Goal: Task Accomplishment & Management: Manage account settings

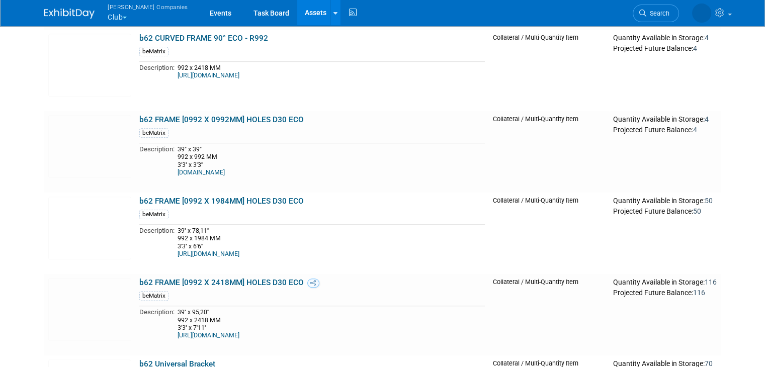
scroll to position [754, 0]
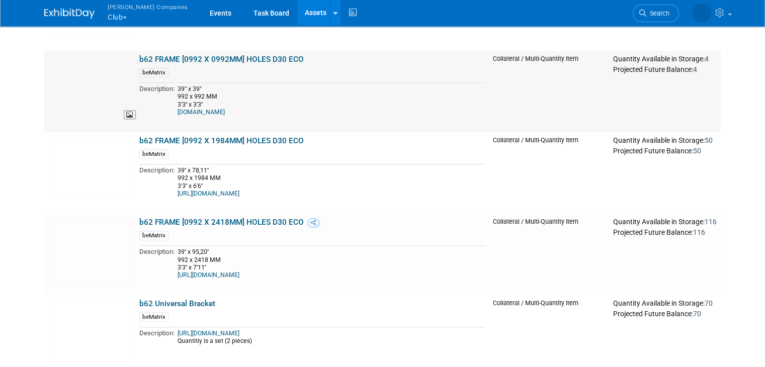
click at [102, 96] on img at bounding box center [89, 86] width 83 height 63
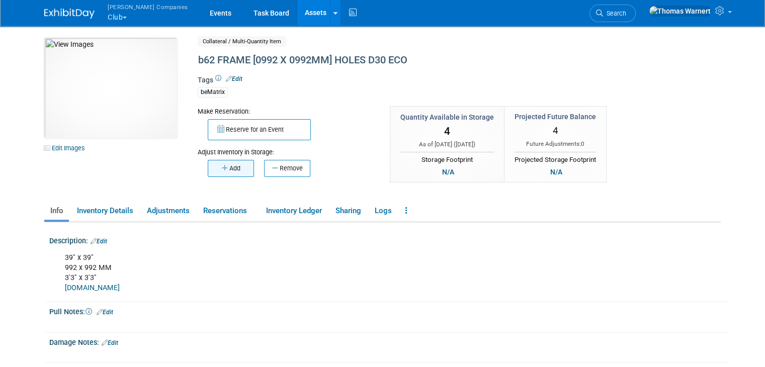
click at [227, 167] on button "Add" at bounding box center [231, 168] width 46 height 17
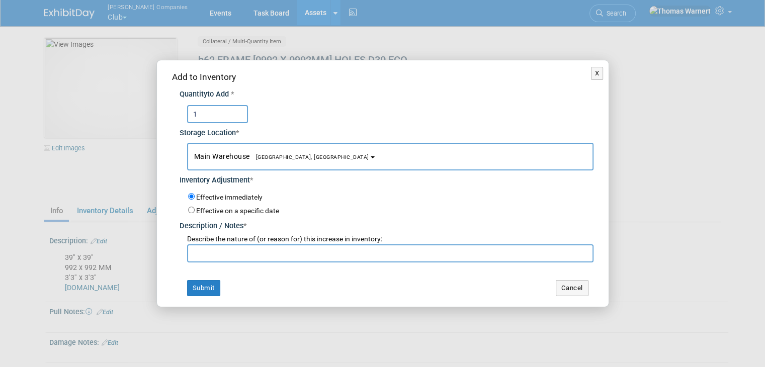
type input "1"
click at [249, 257] on input "text" at bounding box center [390, 253] width 406 height 18
type input "."
click at [204, 289] on button "Submit" at bounding box center [203, 288] width 33 height 16
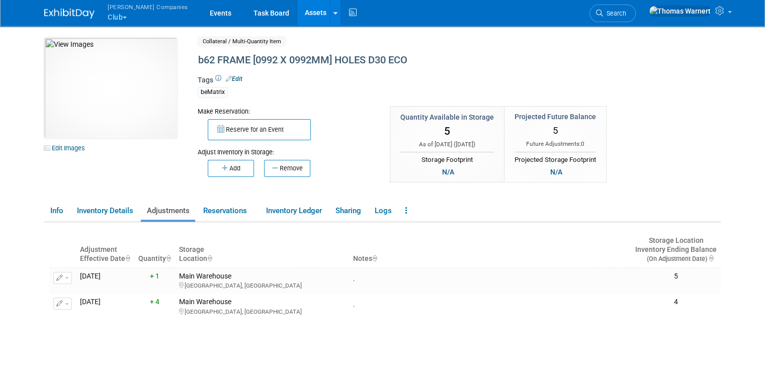
click at [297, 12] on link "Assets" at bounding box center [315, 12] width 37 height 25
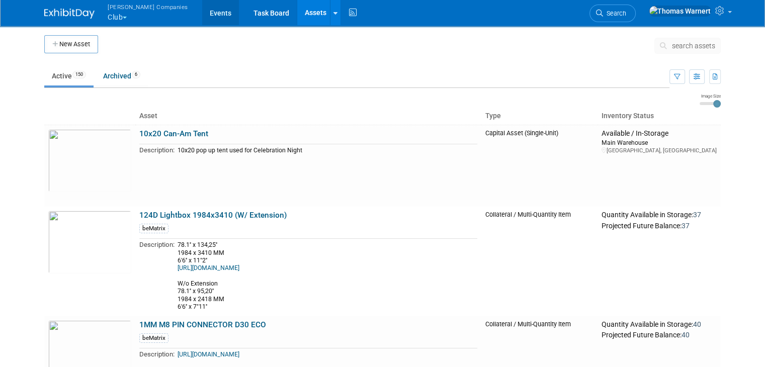
click at [202, 12] on link "Events" at bounding box center [220, 12] width 37 height 25
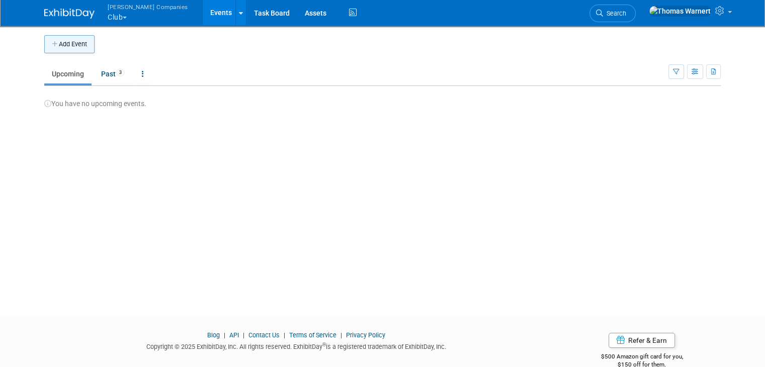
click at [66, 47] on button "Add Event" at bounding box center [69, 44] width 50 height 18
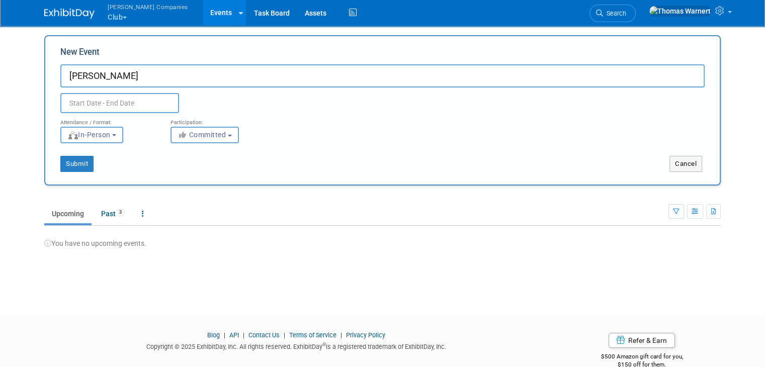
type input "Jonathan - Bematrix"
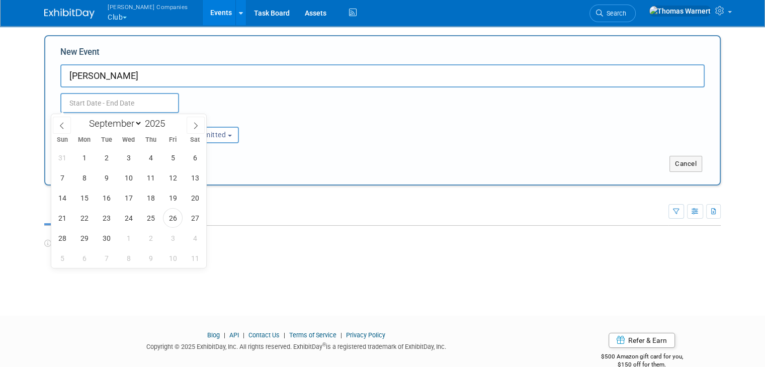
click at [120, 103] on input "text" at bounding box center [119, 103] width 119 height 20
click at [133, 240] on span "1" at bounding box center [129, 238] width 20 height 20
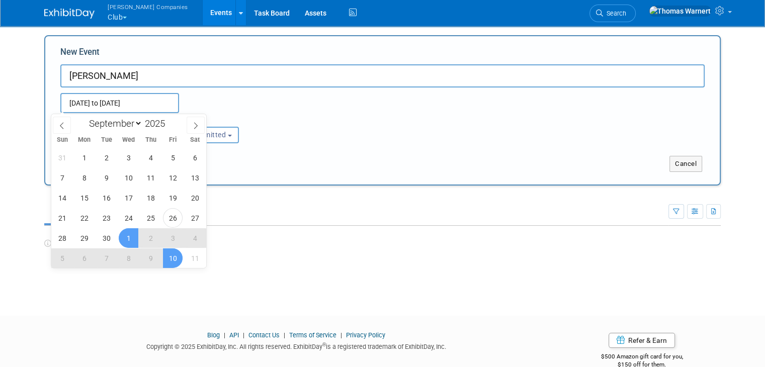
click at [172, 255] on span "10" at bounding box center [173, 258] width 20 height 20
type input "Oct 1, 2025 to Oct 10, 2025"
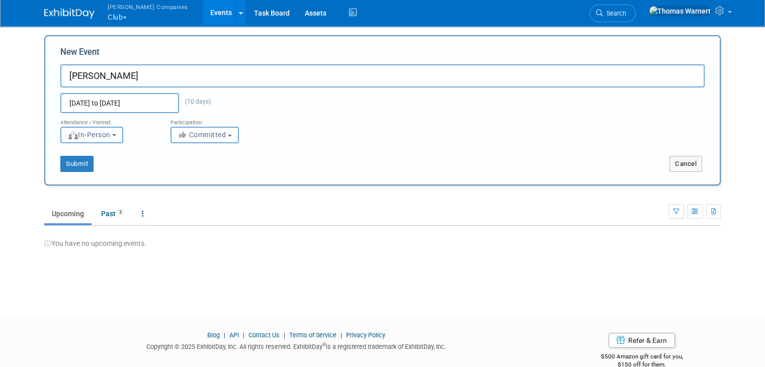
click at [110, 141] on button "In-Person" at bounding box center [91, 135] width 63 height 17
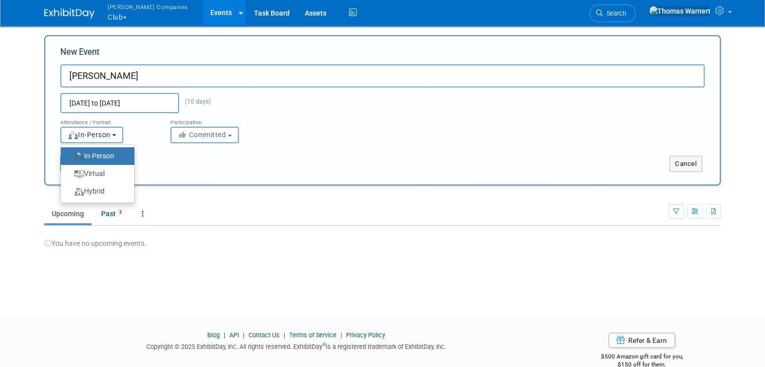
click at [110, 141] on button "In-Person" at bounding box center [91, 135] width 63 height 17
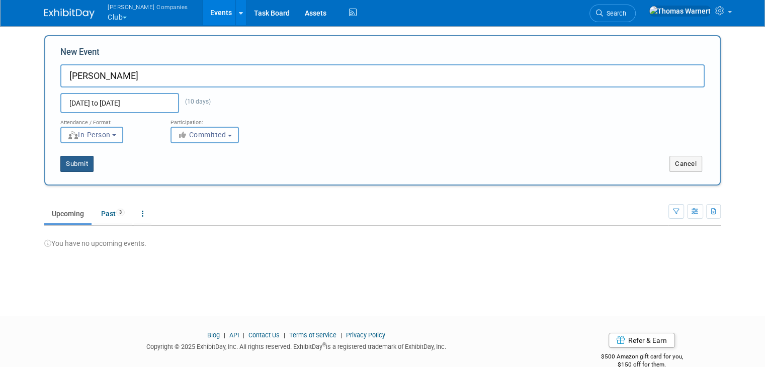
click at [75, 166] on button "Submit" at bounding box center [76, 164] width 33 height 16
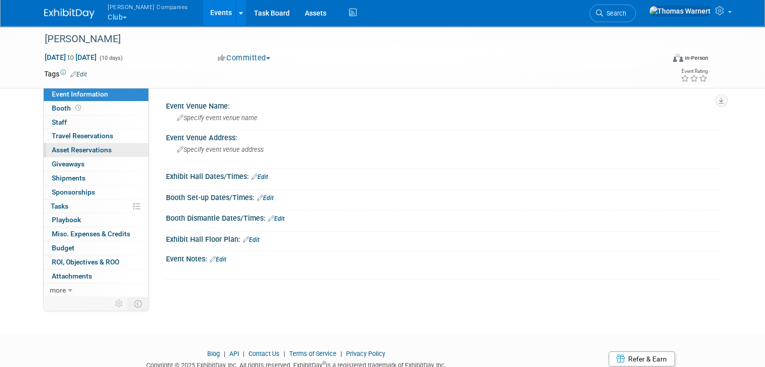
click at [95, 152] on span "Asset Reservations 0" at bounding box center [82, 150] width 60 height 8
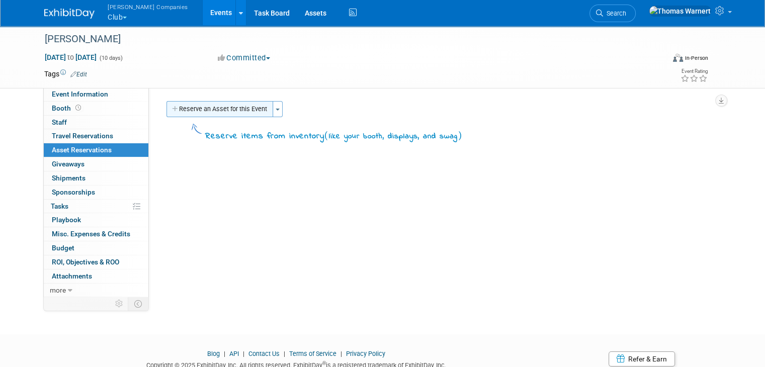
click at [213, 111] on button "Reserve an Asset for this Event" at bounding box center [219, 109] width 107 height 16
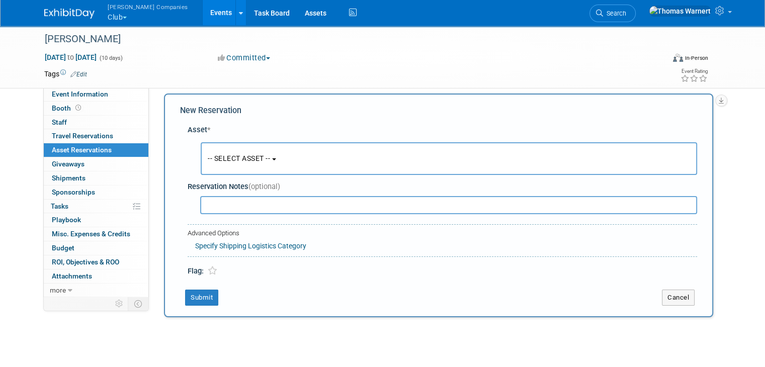
scroll to position [9, 0]
click at [255, 149] on button "-- SELECT ASSET --" at bounding box center [449, 157] width 496 height 33
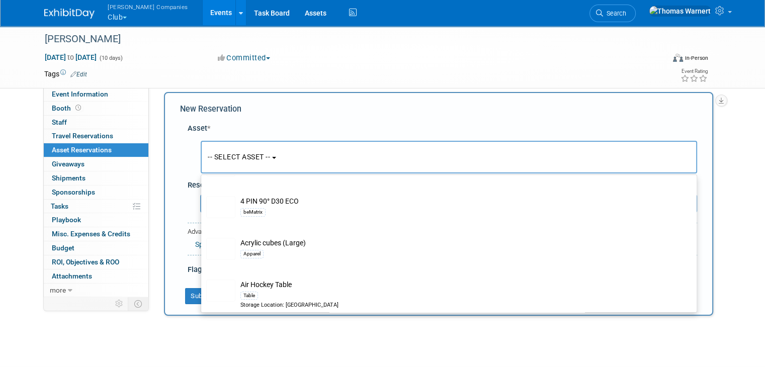
scroll to position [0, 0]
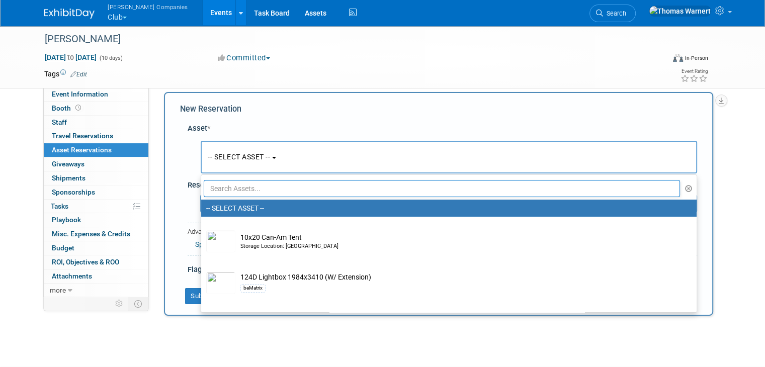
click at [306, 125] on div "Asset *" at bounding box center [442, 128] width 509 height 11
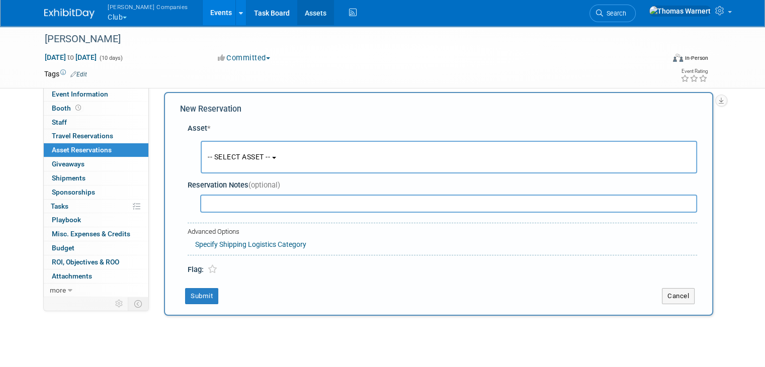
click at [297, 7] on link "Assets" at bounding box center [315, 12] width 37 height 25
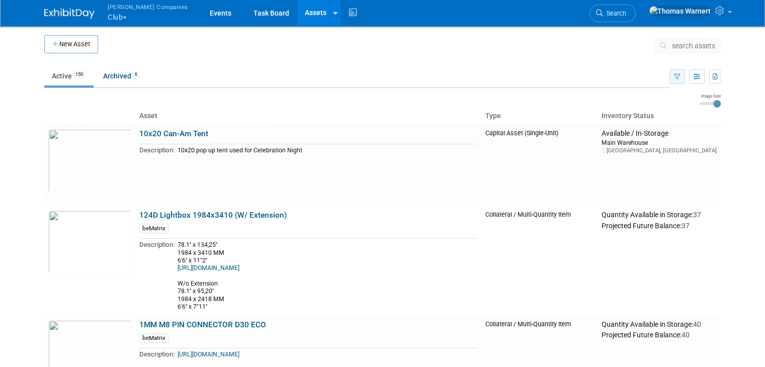
click at [679, 76] on button "button" at bounding box center [677, 76] width 16 height 15
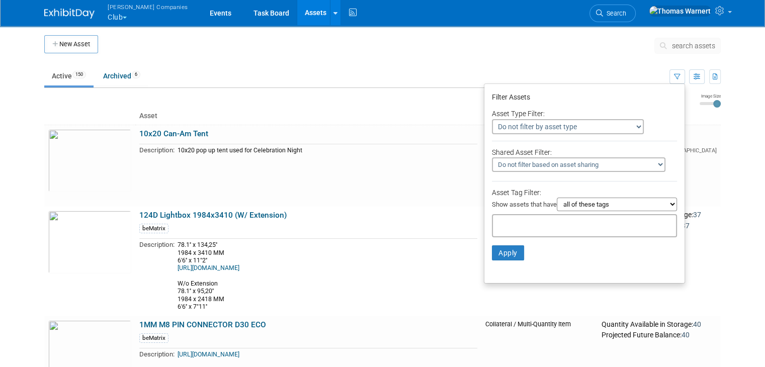
click at [542, 219] on input "text" at bounding box center [537, 224] width 80 height 10
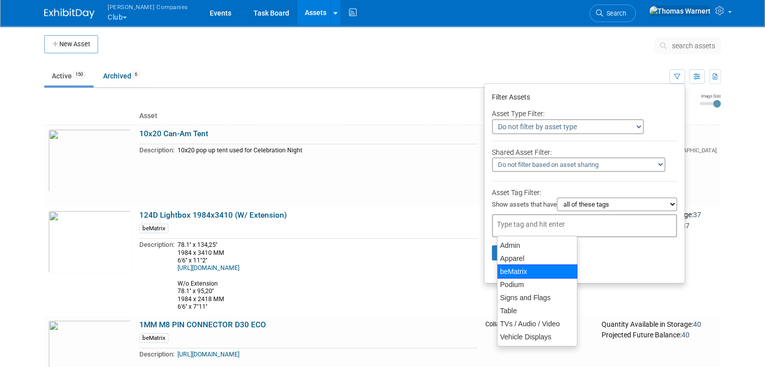
click at [525, 265] on div "beMatrix" at bounding box center [537, 271] width 80 height 14
type input "beMatrix"
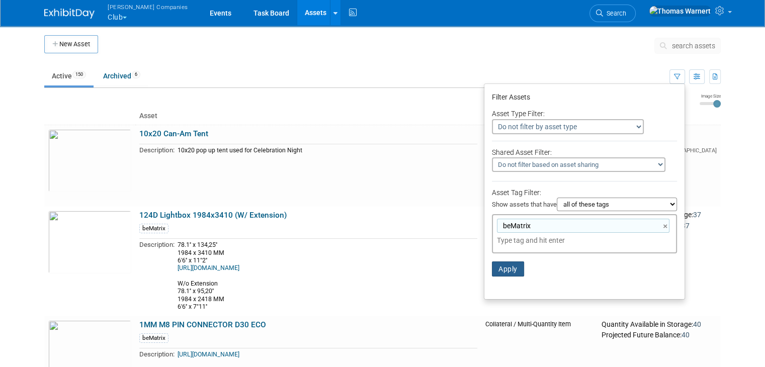
click at [507, 265] on button "Apply" at bounding box center [508, 268] width 32 height 15
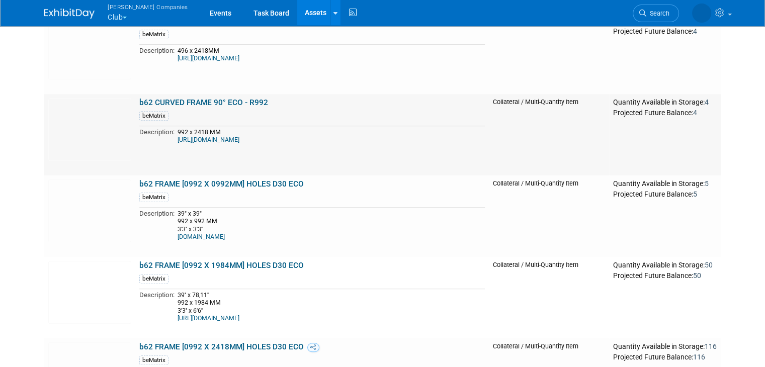
scroll to position [654, 0]
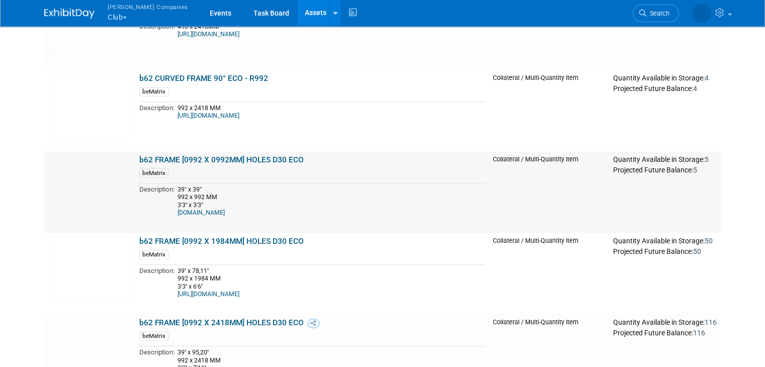
click at [233, 179] on td "b62 FRAME [0992 X 0992MM] HOLES D30 ECO beMatrix Description: 39" x 39" 992 x 9…" at bounding box center [311, 191] width 353 height 81
click at [241, 161] on link "b62 FRAME [0992 X 0992MM] HOLES D30 ECO" at bounding box center [221, 159] width 164 height 9
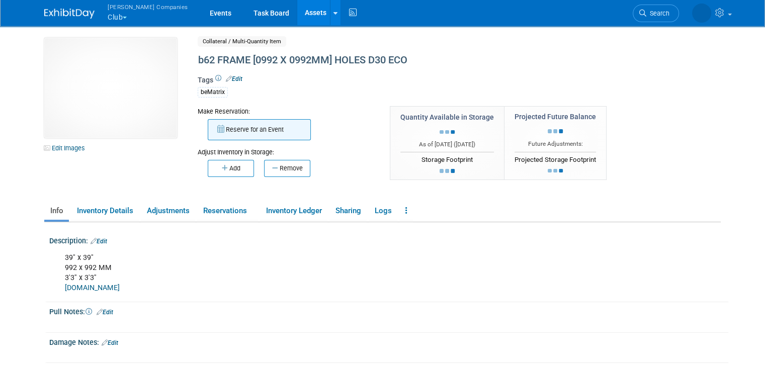
click at [275, 128] on button "Reserve for an Event" at bounding box center [259, 129] width 103 height 21
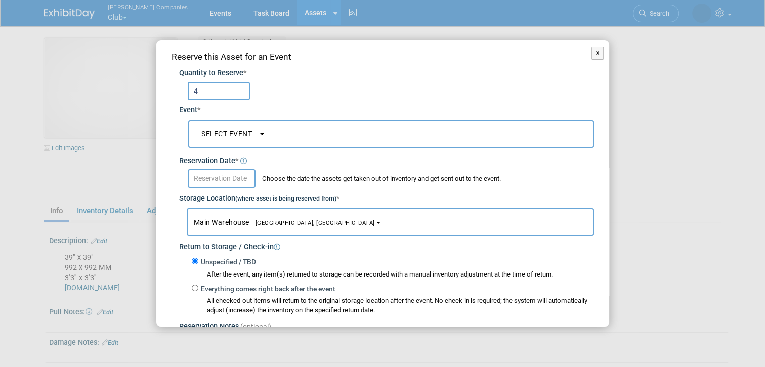
type input "4"
click at [234, 132] on span "-- SELECT EVENT --" at bounding box center [226, 134] width 63 height 8
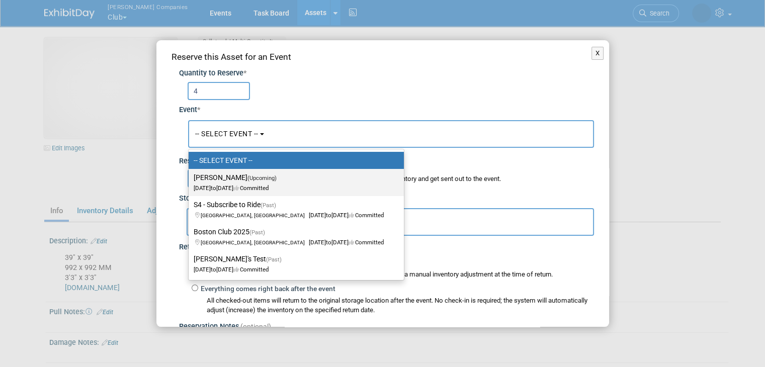
click at [241, 174] on label "[PERSON_NAME] (Upcoming) [DATE] to [DATE] Committed" at bounding box center [294, 182] width 200 height 23
click at [190, 174] on input "[PERSON_NAME] (Upcoming) [DATE] to [DATE] Committed" at bounding box center [186, 177] width 7 height 7
select select "11163752"
select select "9"
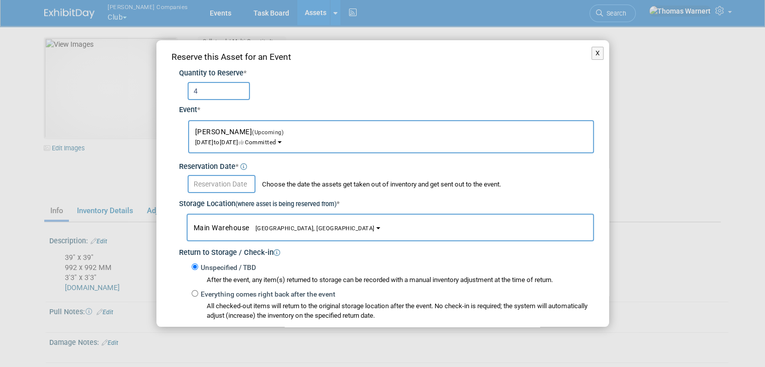
click at [235, 177] on input "text" at bounding box center [222, 184] width 68 height 18
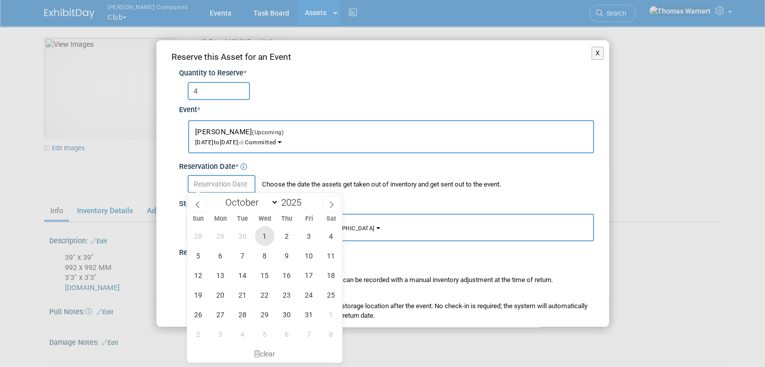
click at [262, 233] on span "1" at bounding box center [265, 236] width 20 height 20
type input "[DATE]"
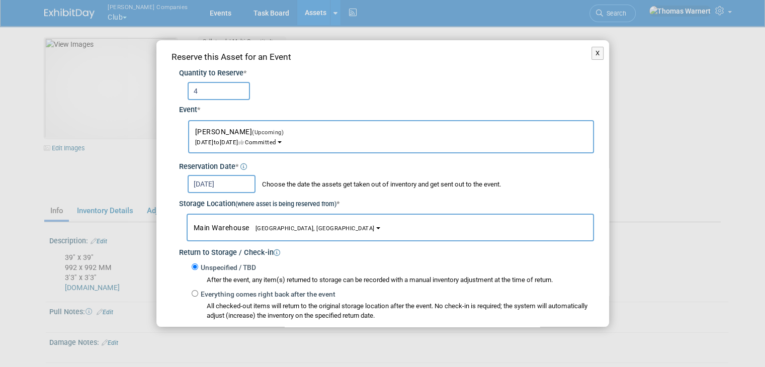
click at [231, 292] on label "Everything comes right back after the event" at bounding box center [266, 295] width 137 height 10
click at [198, 292] on input "Everything comes right back after the event" at bounding box center [195, 293] width 7 height 7
radio input "true"
select select "8"
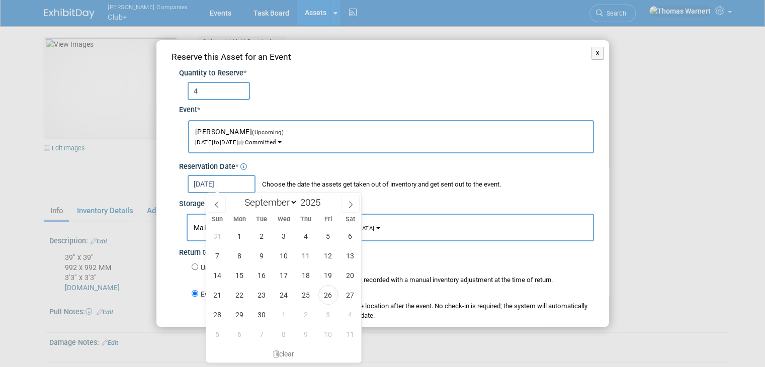
scroll to position [157, 0]
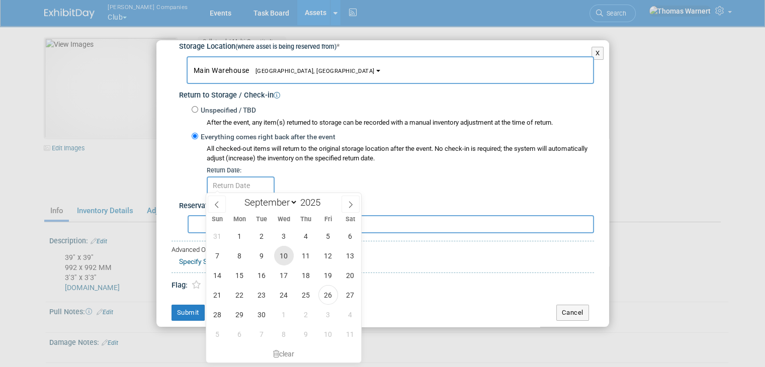
click at [290, 255] on span "10" at bounding box center [284, 256] width 20 height 20
type input "Sep 10, 2025"
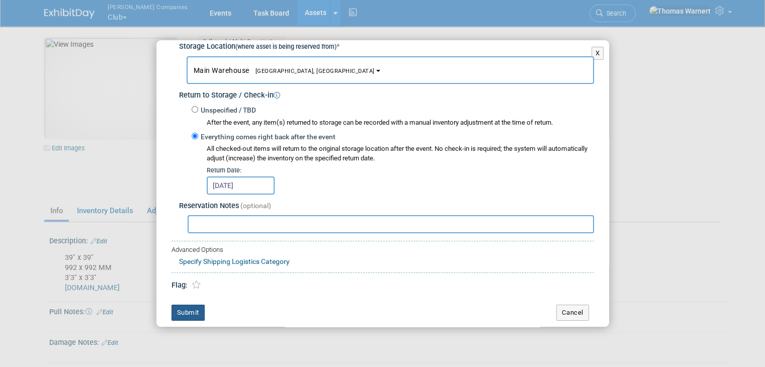
click at [185, 306] on button "Submit" at bounding box center [187, 313] width 33 height 16
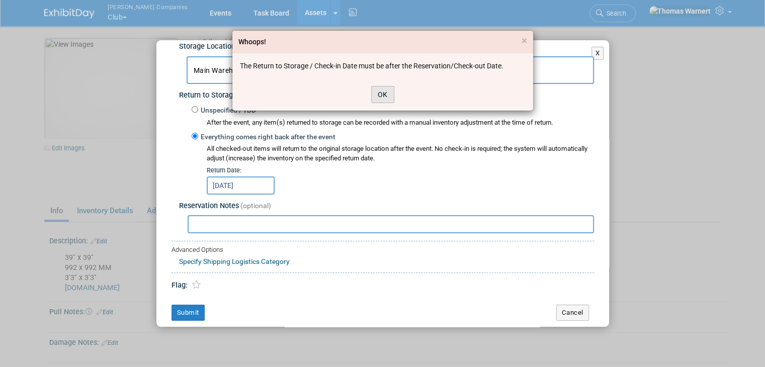
click at [378, 92] on button "OK" at bounding box center [382, 94] width 23 height 17
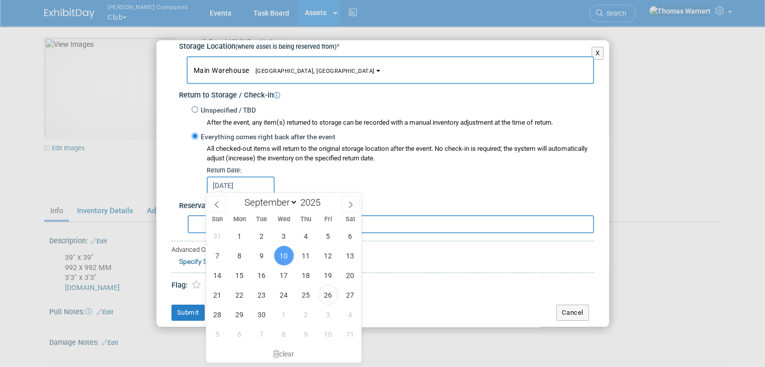
click at [258, 183] on input "Sep 10, 2025" at bounding box center [241, 185] width 68 height 18
click at [348, 206] on icon at bounding box center [350, 204] width 7 height 7
select select "9"
click at [326, 254] on span "10" at bounding box center [328, 256] width 20 height 20
type input "[DATE]"
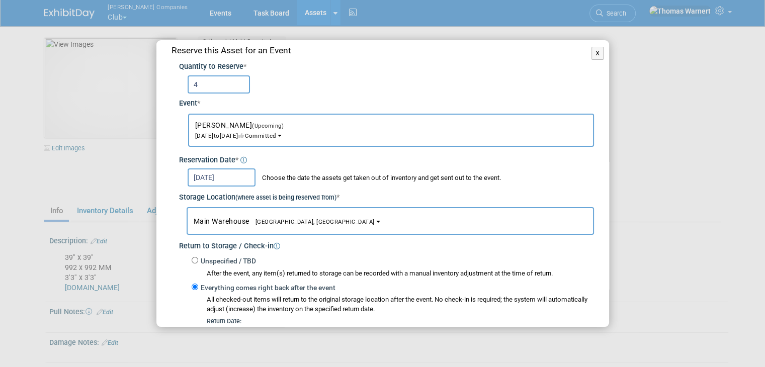
scroll to position [159, 0]
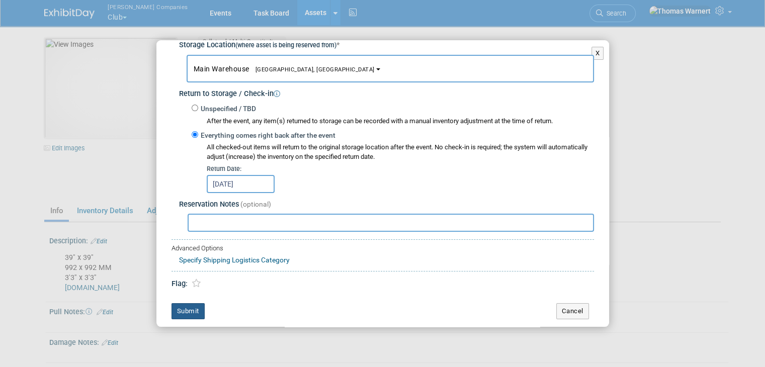
click at [193, 304] on button "Submit" at bounding box center [187, 311] width 33 height 16
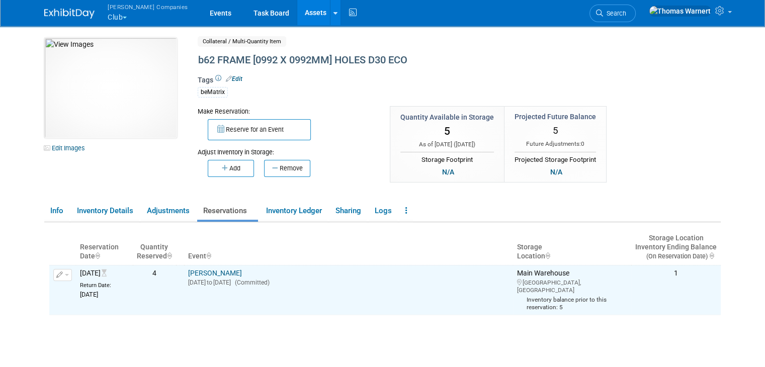
click at [297, 10] on link "Assets" at bounding box center [315, 12] width 37 height 25
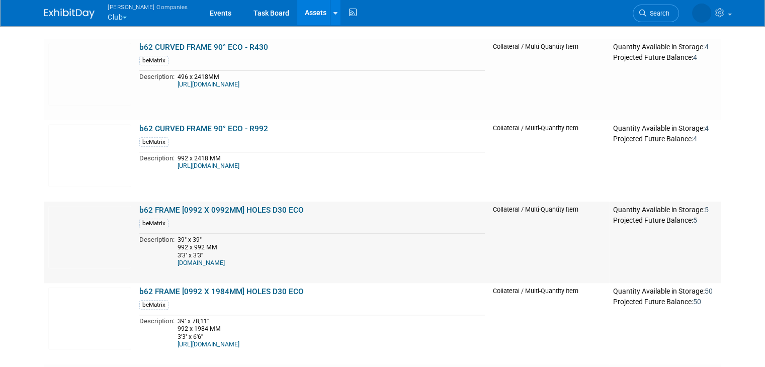
scroll to position [704, 0]
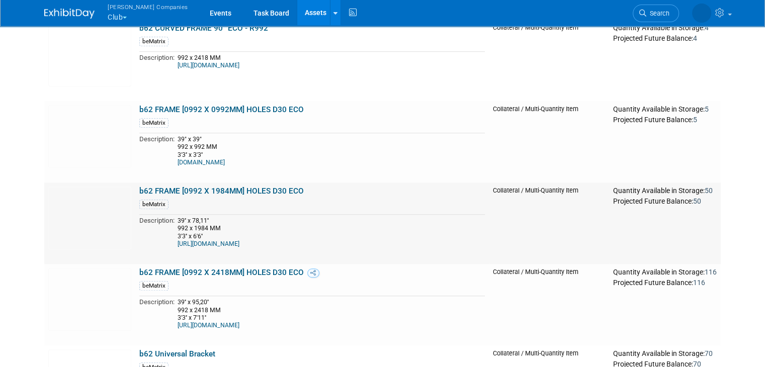
click at [248, 190] on link "b62 FRAME [0992 X 1984MM] HOLES D30 ECO" at bounding box center [221, 191] width 164 height 9
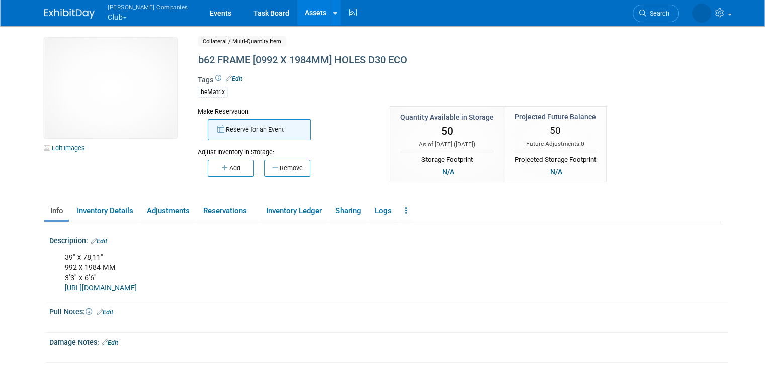
click at [253, 130] on button "Reserve for an Event" at bounding box center [259, 129] width 103 height 21
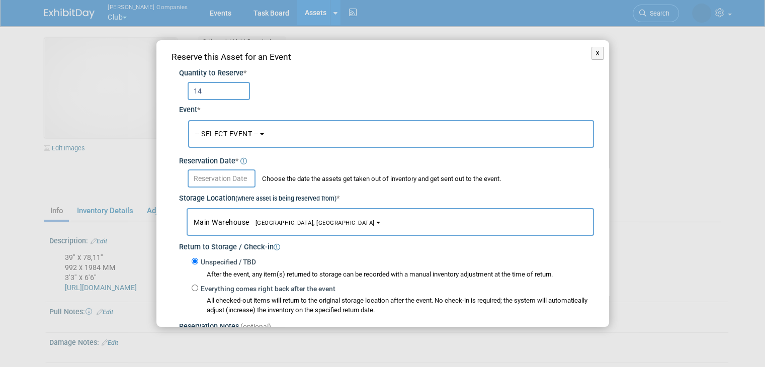
type input "14"
click at [243, 118] on div "Quantity to Reserve * 14 Event * -- SELECT EVENT -- [PERSON_NAME] - Bematrix<sp…" at bounding box center [382, 208] width 422 height 291
click at [250, 128] on button "-- SELECT EVENT --" at bounding box center [391, 134] width 406 height 28
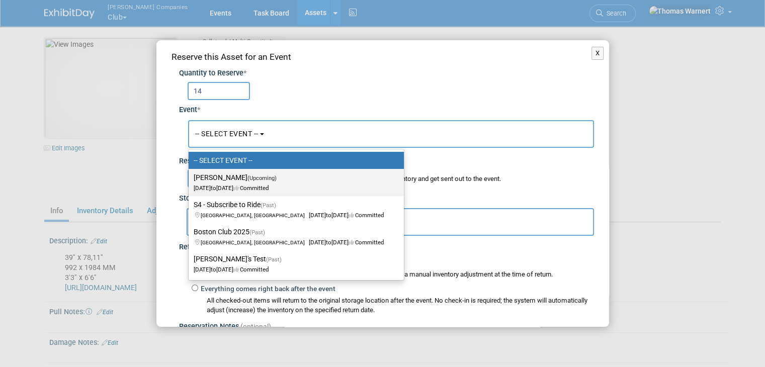
click at [259, 175] on span "(Upcoming)" at bounding box center [261, 178] width 29 height 7
click at [190, 175] on input "[PERSON_NAME] (Upcoming) [DATE] to [DATE] Committed" at bounding box center [186, 177] width 7 height 7
select select "11163752"
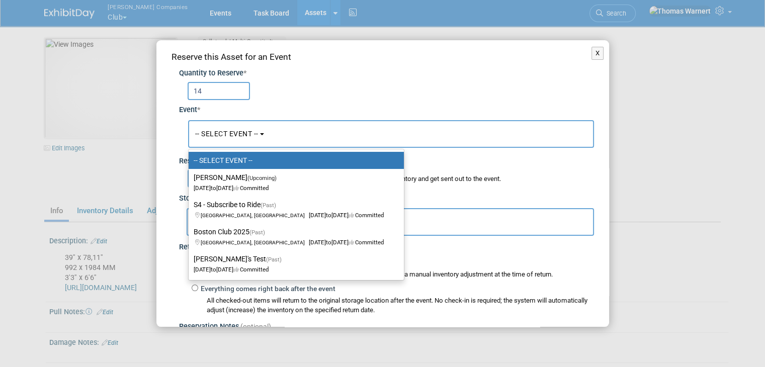
select select "9"
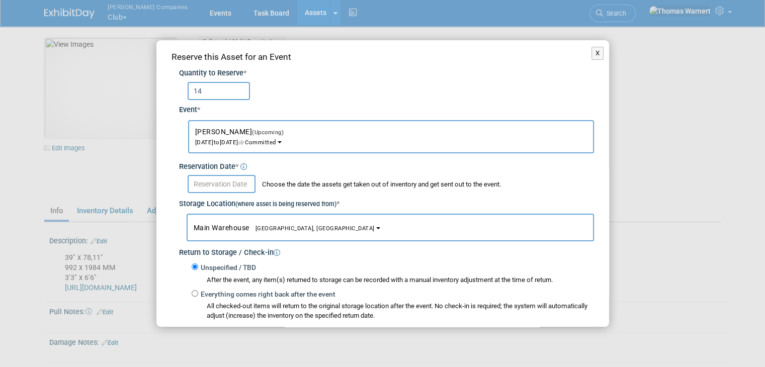
click at [239, 177] on input "text" at bounding box center [222, 184] width 68 height 18
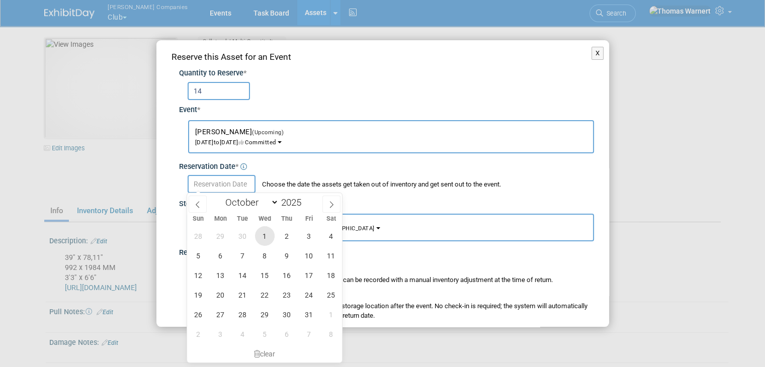
click at [267, 238] on span "1" at bounding box center [265, 236] width 20 height 20
type input "[DATE]"
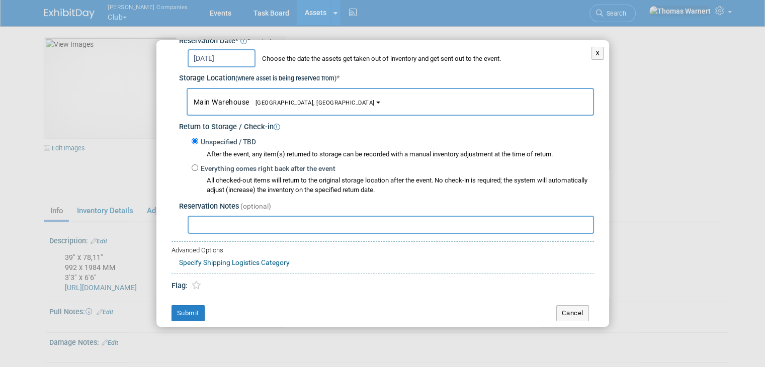
scroll to position [128, 0]
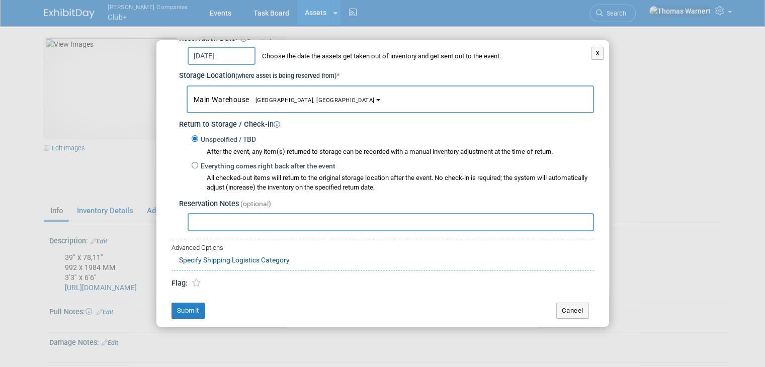
click at [238, 162] on label "Everything comes right back after the event" at bounding box center [266, 166] width 137 height 10
click at [198, 162] on input "Everything comes right back after the event" at bounding box center [195, 165] width 7 height 7
radio input "true"
select select "8"
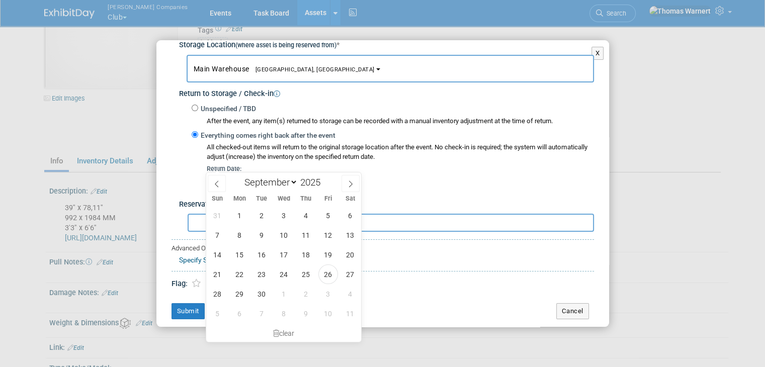
scroll to position [50, 0]
click at [328, 316] on span "10" at bounding box center [328, 313] width 20 height 20
type input "[DATE]"
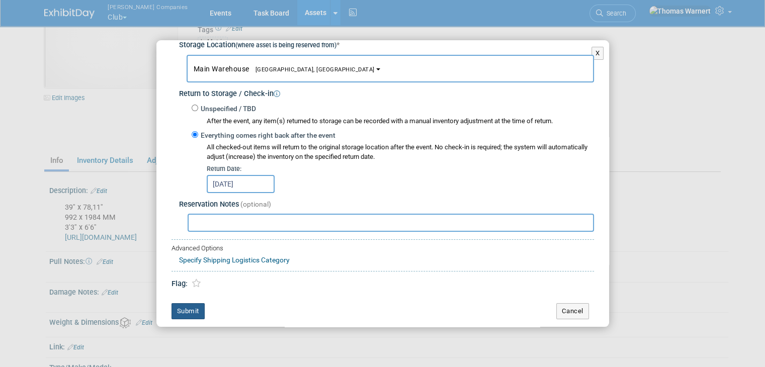
click at [191, 305] on button "Submit" at bounding box center [187, 311] width 33 height 16
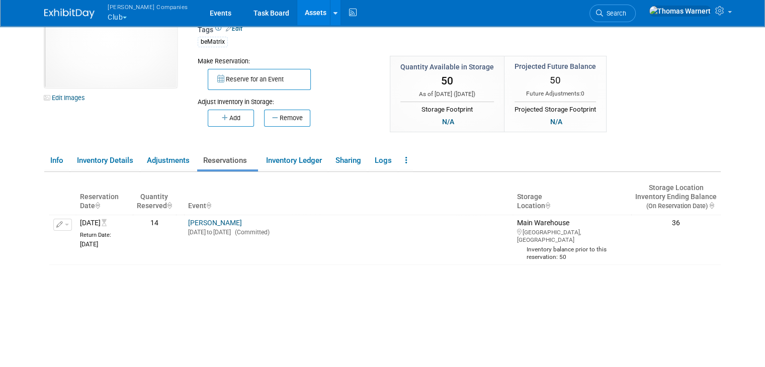
click at [297, 12] on link "Assets" at bounding box center [315, 12] width 37 height 25
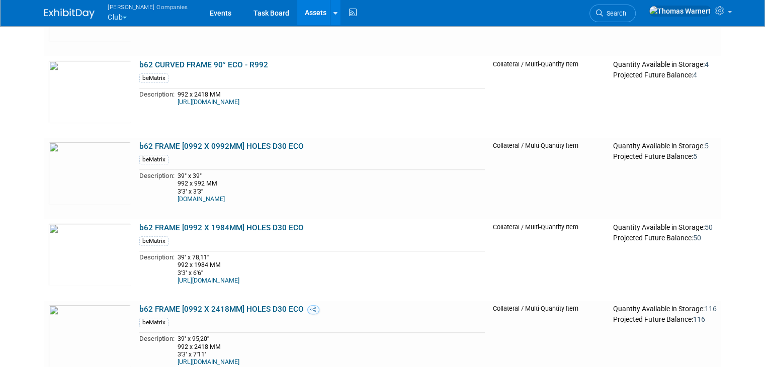
scroll to position [754, 0]
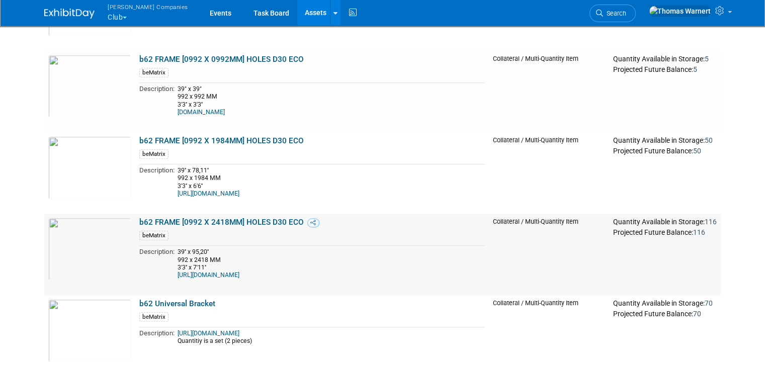
click at [235, 214] on td "b62 FRAME [0992 X 2418MM] HOLES D30 ECO beMatrix Description: 39'' x 95,20'' 99…" at bounding box center [311, 254] width 353 height 81
click at [232, 222] on link "b62 FRAME [0992 X 2418MM] HOLES D30 ECO" at bounding box center [221, 222] width 164 height 9
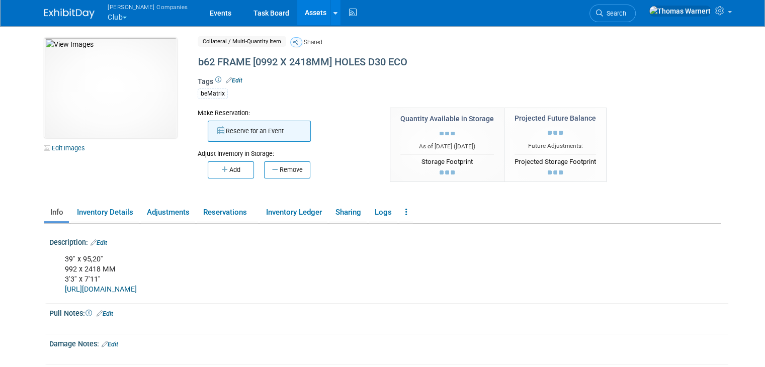
click at [265, 128] on button "Reserve for an Event" at bounding box center [259, 131] width 103 height 21
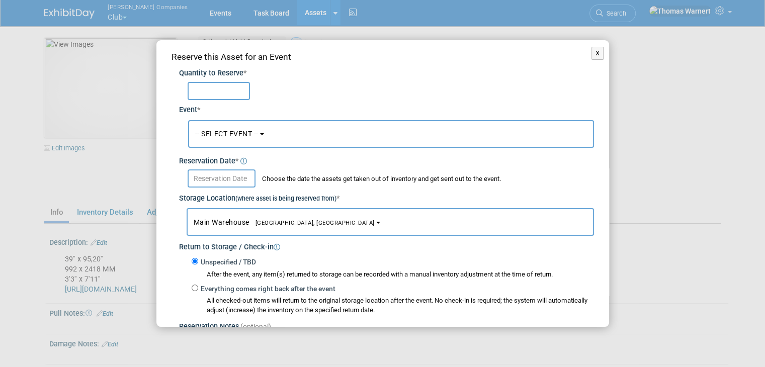
type input "4"
type input "57"
click at [246, 139] on button "-- SELECT EVENT --" at bounding box center [391, 134] width 406 height 28
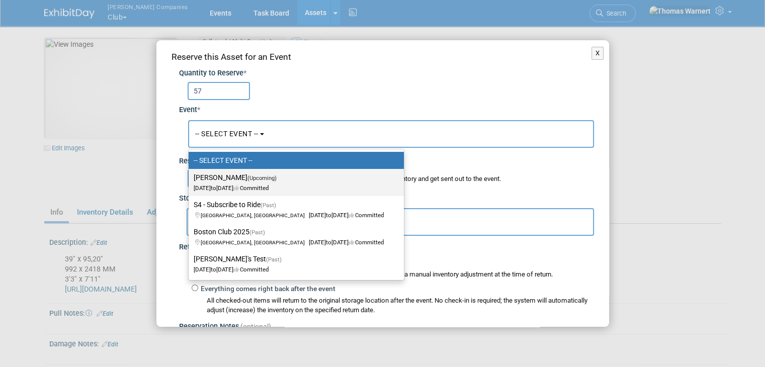
click at [241, 173] on label "[PERSON_NAME] (Upcoming) [DATE] to [DATE] Committed" at bounding box center [294, 182] width 200 height 23
click at [190, 174] on input "[PERSON_NAME] (Upcoming) [DATE] to [DATE] Committed" at bounding box center [186, 177] width 7 height 7
select select "11163752"
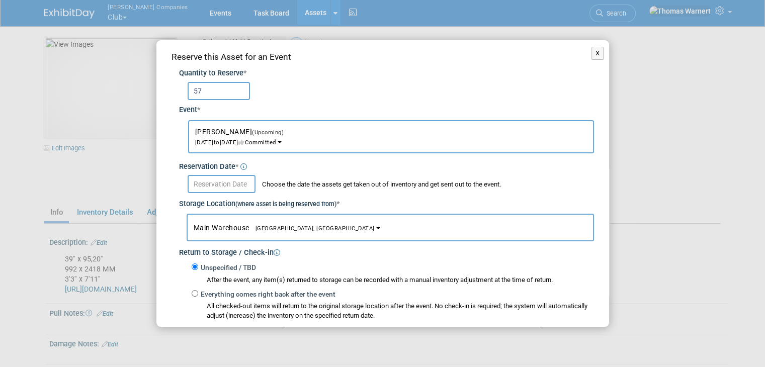
click at [217, 190] on body "[PERSON_NAME] Companies Club Explore: My Workspaces 12 Go to Workspace:" at bounding box center [382, 183] width 765 height 367
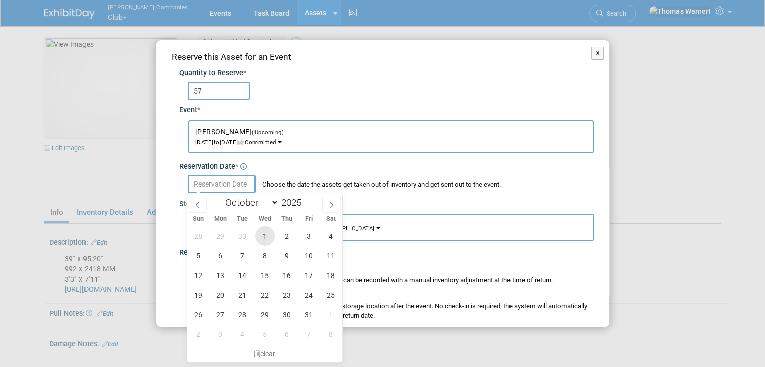
click at [265, 238] on span "1" at bounding box center [265, 236] width 20 height 20
type input "[DATE]"
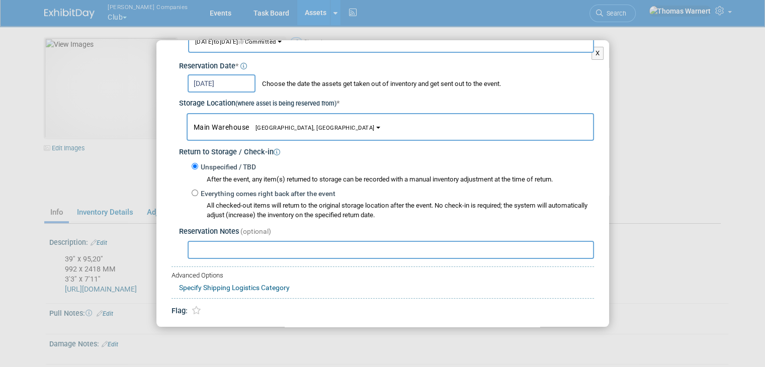
click at [250, 194] on label "Everything comes right back after the event" at bounding box center [266, 194] width 137 height 10
click at [198, 194] on input "Everything comes right back after the event" at bounding box center [195, 193] width 7 height 7
radio input "true"
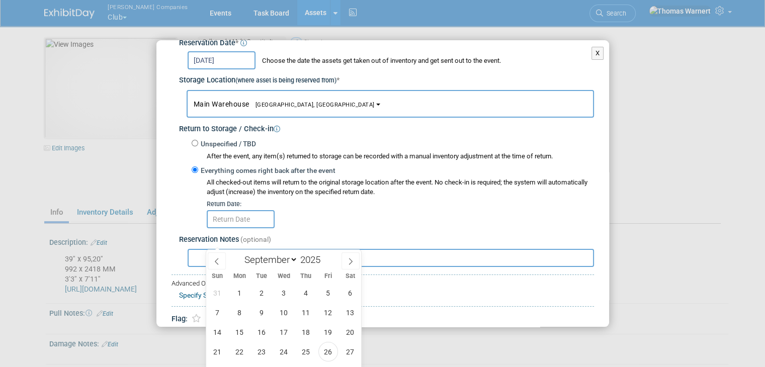
scroll to position [159, 0]
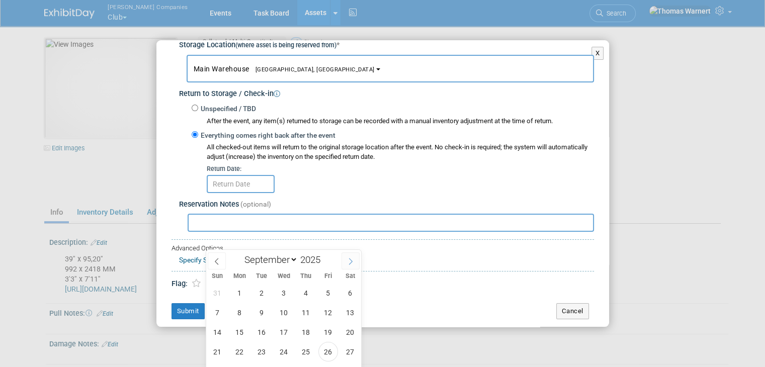
click at [346, 258] on span at bounding box center [350, 260] width 18 height 17
select select "9"
click at [324, 309] on span "10" at bounding box center [328, 313] width 20 height 20
type input "Oct 10, 2025"
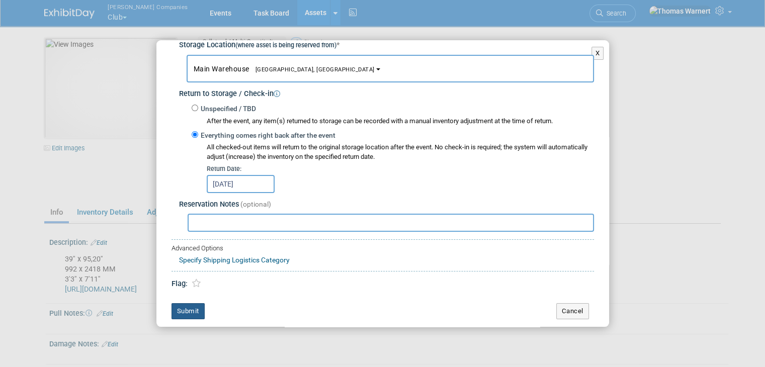
click at [195, 305] on button "Submit" at bounding box center [187, 311] width 33 height 16
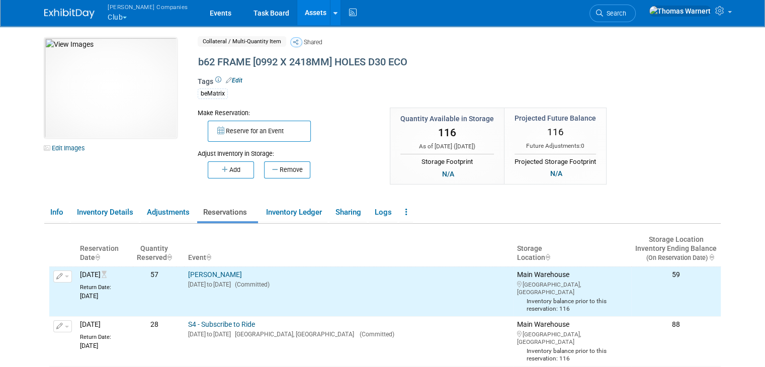
click at [297, 9] on link "Assets" at bounding box center [315, 12] width 37 height 25
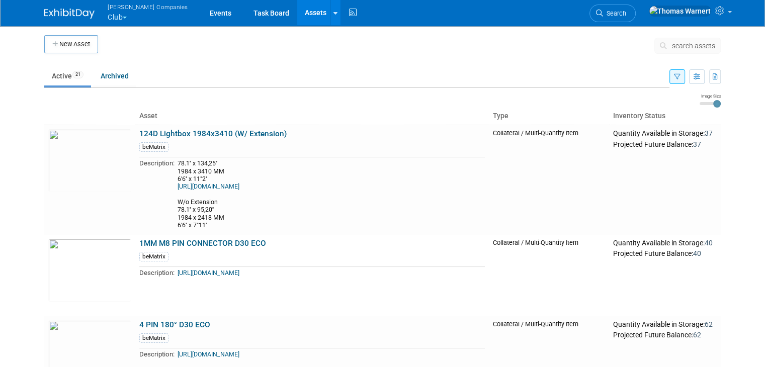
click at [367, 14] on div "Warnert Companies Club Explore: My Workspaces 12 Go to Workspace: Can-Am Off-Ro…" at bounding box center [382, 13] width 676 height 26
click at [422, 13] on div "Warnert Companies Club Explore: My Workspaces 12 Go to Workspace: Can-Am Off-Ro…" at bounding box center [382, 13] width 676 height 26
click at [685, 77] on button "button" at bounding box center [677, 76] width 16 height 15
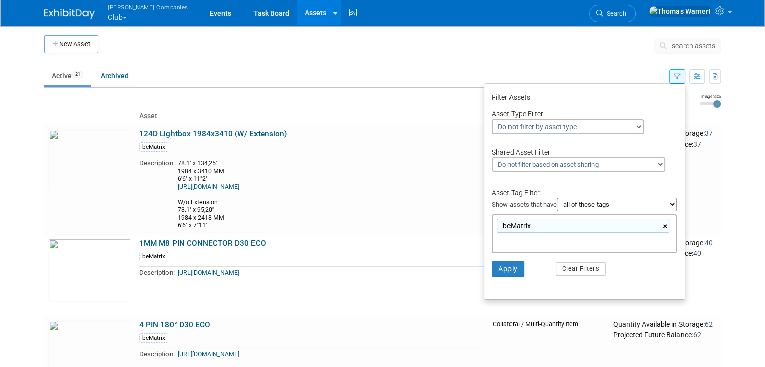
click at [669, 226] on link "×" at bounding box center [666, 227] width 7 height 12
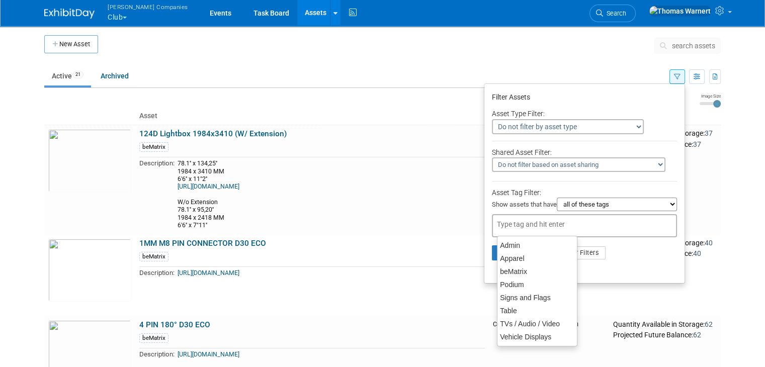
click at [373, 50] on td at bounding box center [376, 47] width 556 height 25
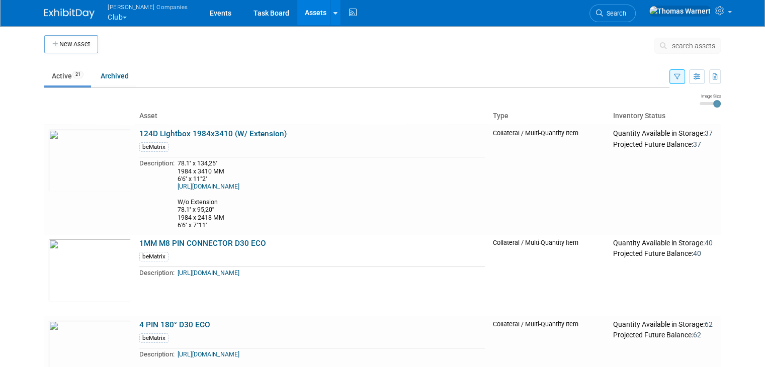
click at [297, 14] on link "Assets" at bounding box center [315, 12] width 37 height 25
click at [712, 48] on span "search assets" at bounding box center [693, 46] width 43 height 8
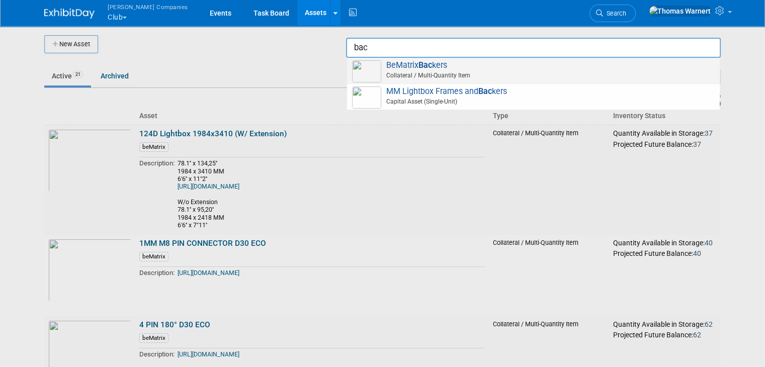
click at [561, 75] on span "Collateral / Multi-Quantity Item" at bounding box center [534, 75] width 359 height 9
type input "BeMatrix Backers"
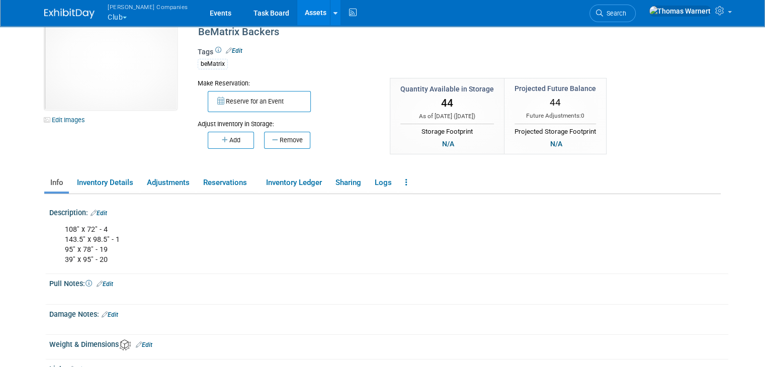
scroll to position [50, 0]
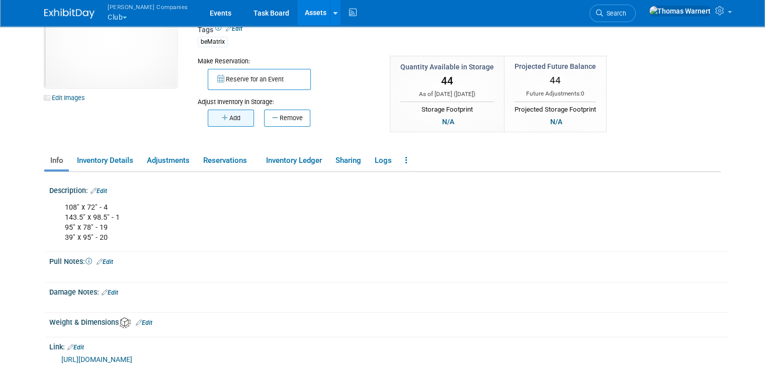
click at [221, 120] on button "Add" at bounding box center [231, 118] width 46 height 17
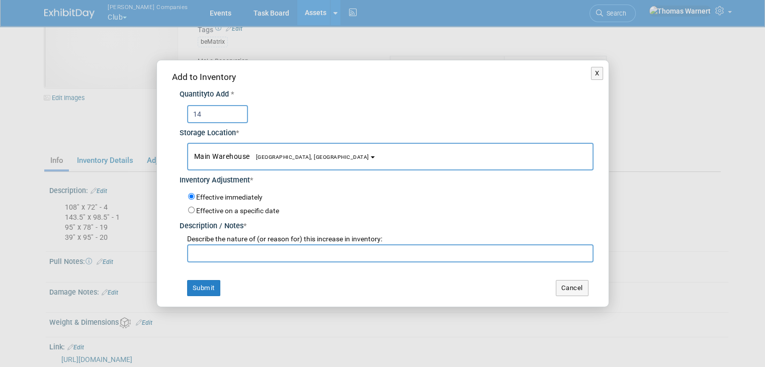
type input "14"
click at [221, 254] on input "text" at bounding box center [390, 253] width 406 height 18
type input "post [GEOGRAPHIC_DATA]"
click at [201, 287] on button "Submit" at bounding box center [203, 288] width 33 height 16
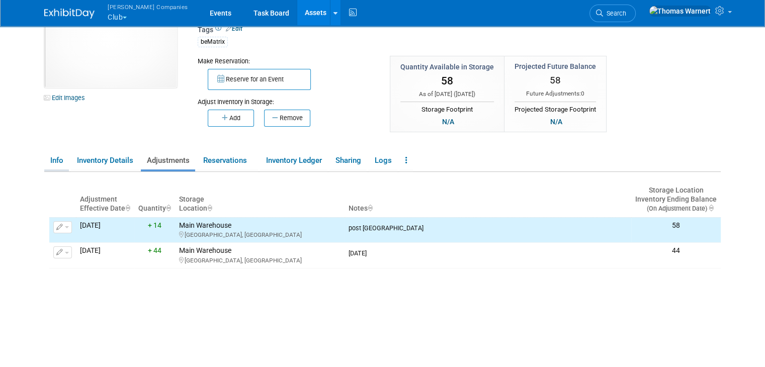
click at [53, 159] on link "Info" at bounding box center [56, 161] width 25 height 18
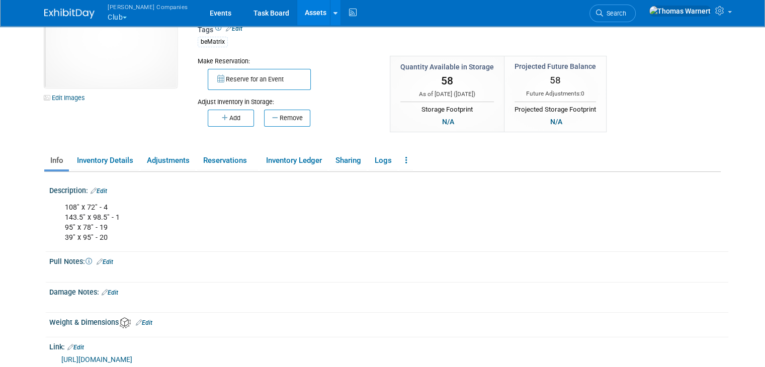
click at [97, 192] on link "Edit" at bounding box center [98, 191] width 17 height 7
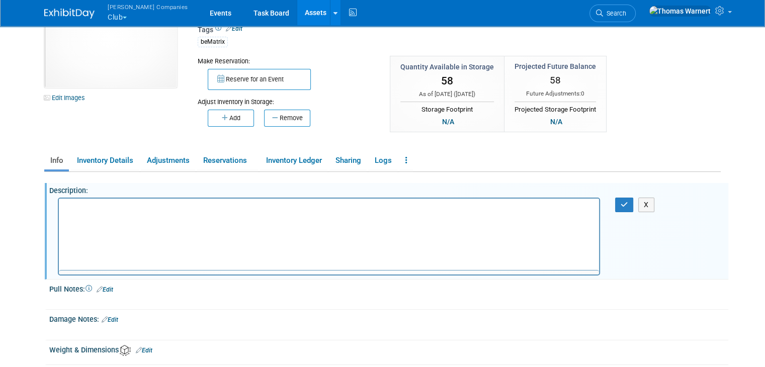
scroll to position [0, 0]
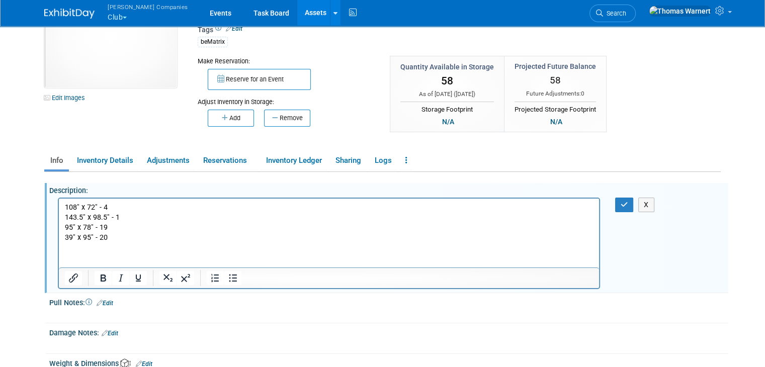
click at [136, 239] on p "108" x 72" - 4 143.5" x 98.5" - 1 95" x 78" - 19 39" x 95" - 20" at bounding box center [329, 222] width 528 height 40
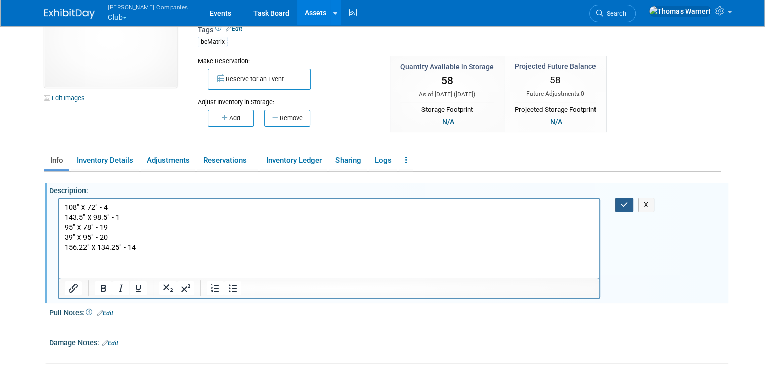
click at [628, 204] on icon "button" at bounding box center [624, 204] width 8 height 7
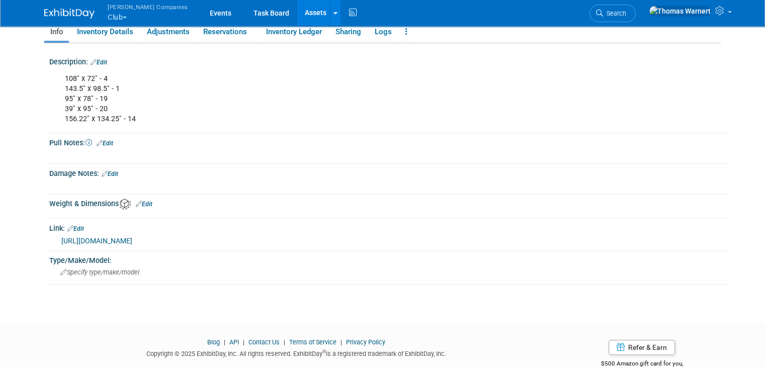
scroll to position [201, 0]
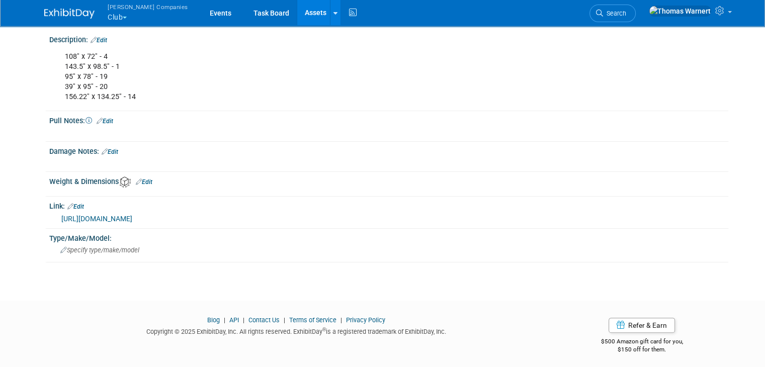
click at [132, 215] on link "[URL][DOMAIN_NAME]" at bounding box center [96, 219] width 71 height 8
drag, startPoint x: 55, startPoint y: 97, endPoint x: 137, endPoint y: 97, distance: 81.9
click at [137, 97] on div "108" x 72" - 4 143.5" x 98.5" - 1 95" x 78" - 19 39" x 95" - 20 156.22" x 134.2…" at bounding box center [329, 77] width 542 height 60
copy div "156.22" x 134.25" - 14"
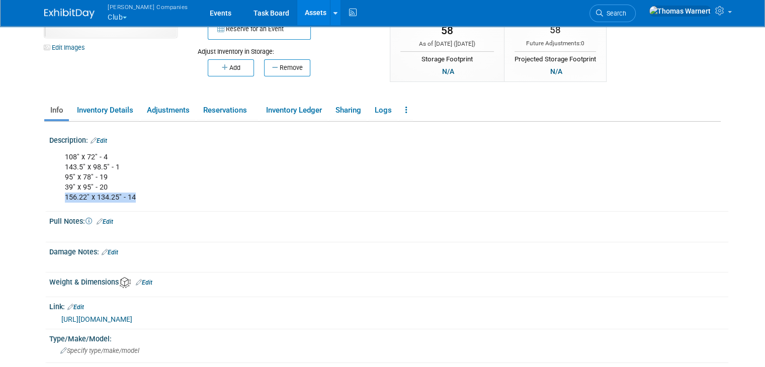
click at [217, 189] on div "108" x 72" - 4 143.5" x 98.5" - 1 95" x 78" - 19 39" x 95" - 20 156.22" x 134.2…" at bounding box center [329, 177] width 542 height 60
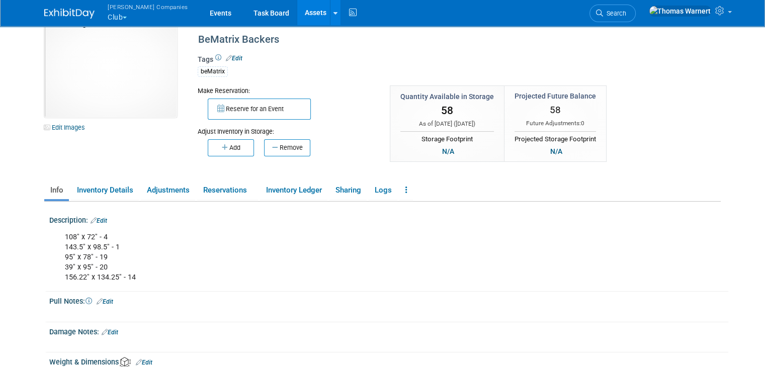
scroll to position [0, 0]
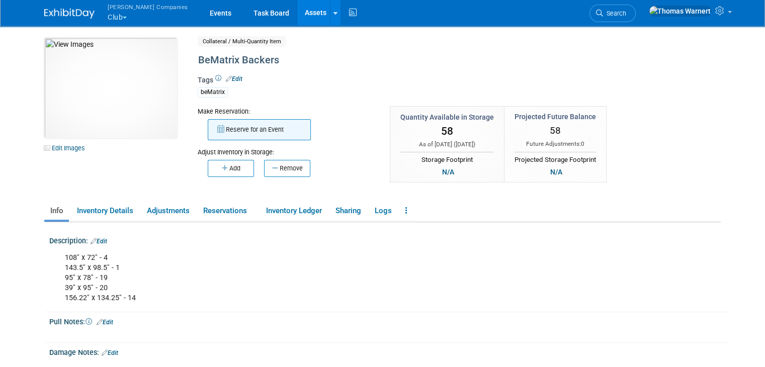
click at [232, 123] on button "Reserve for an Event" at bounding box center [259, 129] width 103 height 21
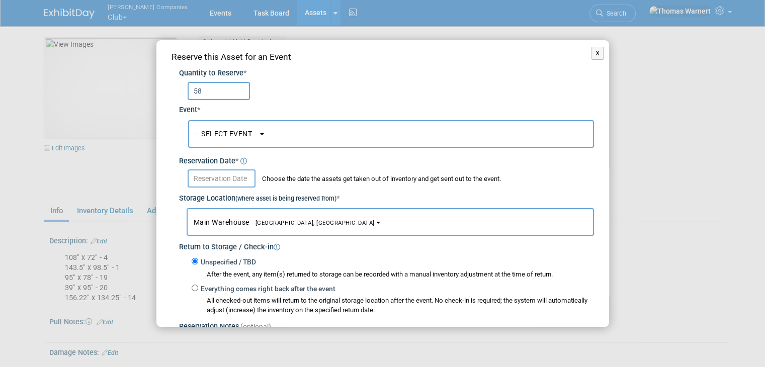
type input "58"
click at [251, 134] on span "-- SELECT EVENT --" at bounding box center [226, 134] width 63 height 8
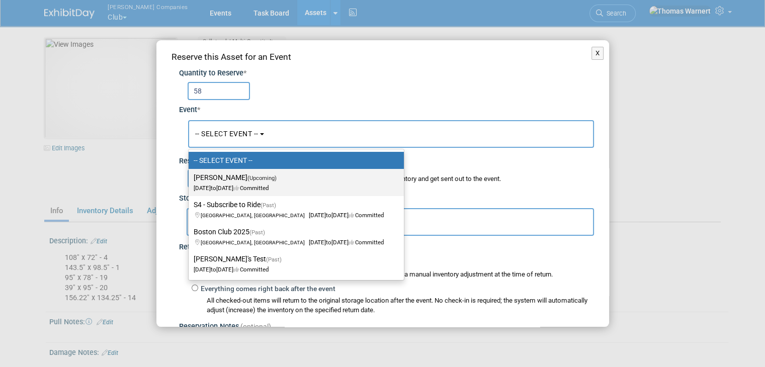
click at [219, 180] on label "[PERSON_NAME] (Upcoming) [DATE] to [DATE] Committed" at bounding box center [294, 182] width 200 height 23
click at [190, 180] on input "[PERSON_NAME] (Upcoming) [DATE] to [DATE] Committed" at bounding box center [186, 177] width 7 height 7
select select "11163752"
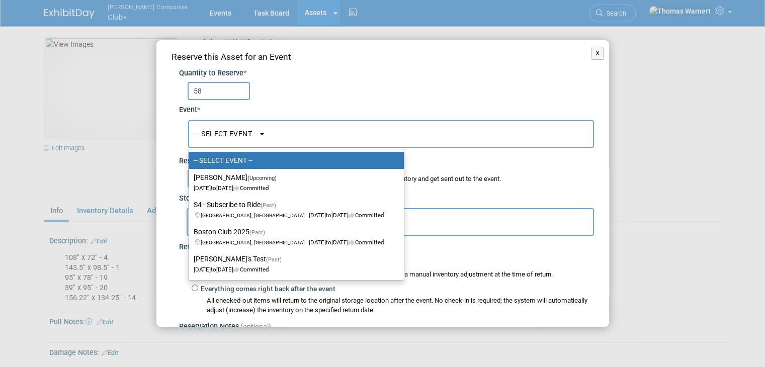
select select "9"
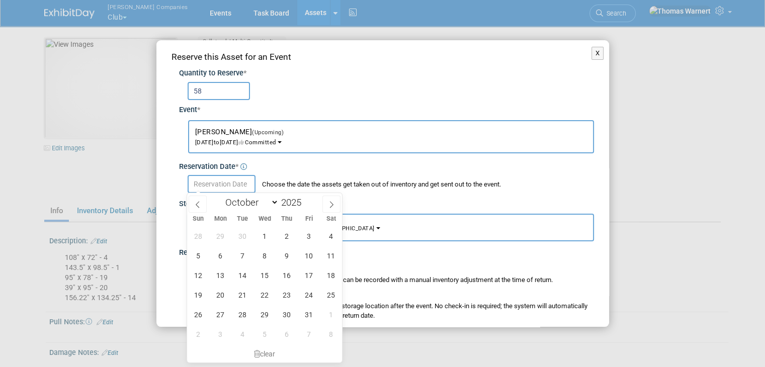
click at [221, 184] on input "text" at bounding box center [222, 184] width 68 height 18
click at [265, 239] on span "1" at bounding box center [265, 236] width 20 height 20
type input "[DATE]"
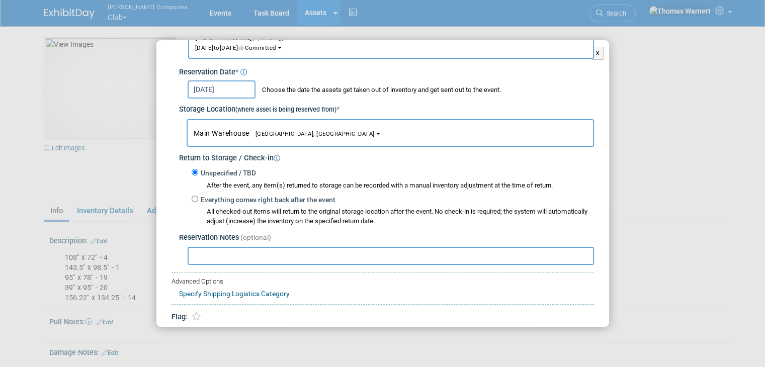
scroll to position [101, 0]
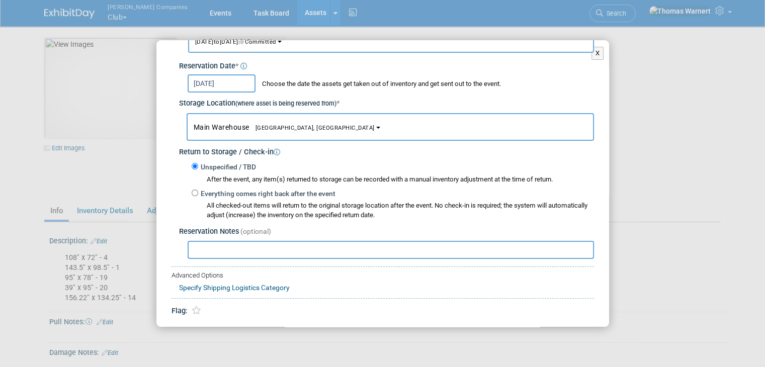
click at [237, 192] on label "Everything comes right back after the event" at bounding box center [266, 194] width 137 height 10
click at [198, 192] on input "Everything comes right back after the event" at bounding box center [195, 193] width 7 height 7
radio input "true"
select select "8"
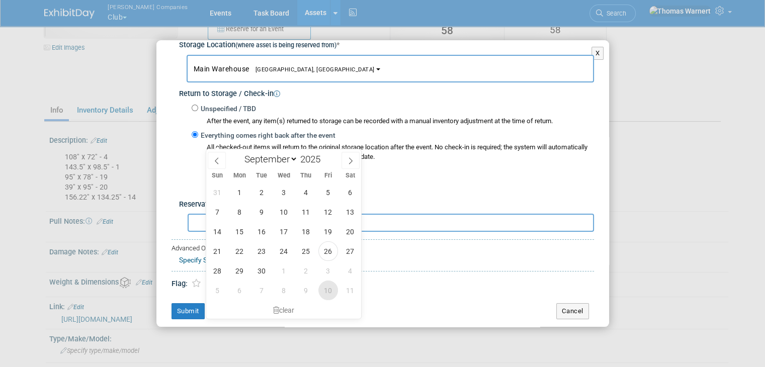
click at [324, 287] on span "10" at bounding box center [328, 291] width 20 height 20
type input "[DATE]"
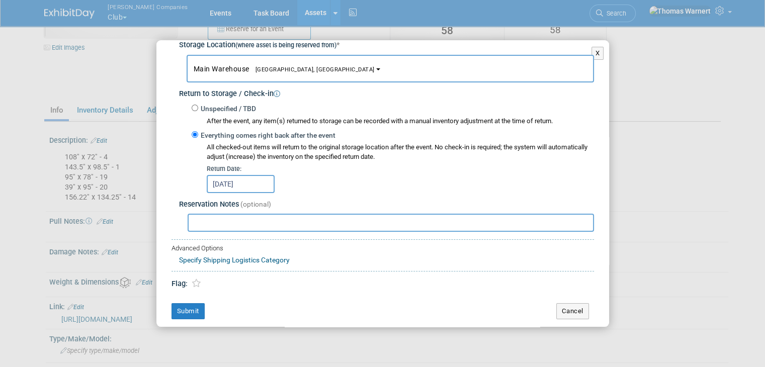
click at [233, 221] on input "text" at bounding box center [391, 223] width 406 height 18
type input "A"
type input "Sending all"
click at [186, 310] on button "Submit" at bounding box center [187, 311] width 33 height 16
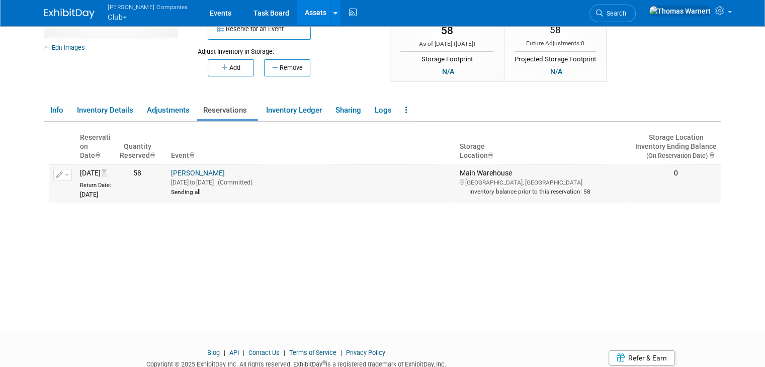
scroll to position [0, 0]
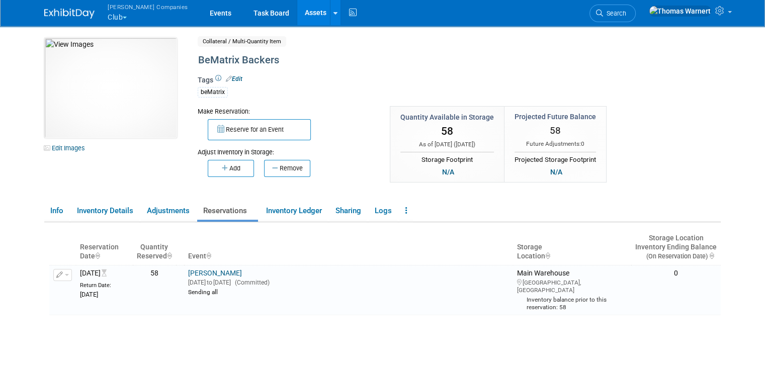
click at [297, 10] on link "Assets" at bounding box center [315, 12] width 37 height 25
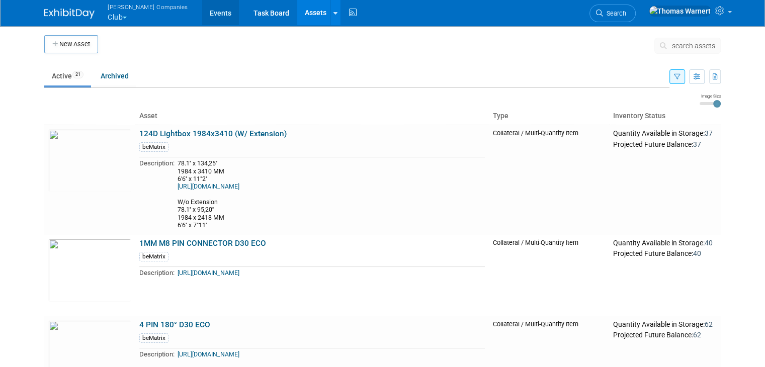
click at [202, 18] on link "Events" at bounding box center [220, 12] width 37 height 25
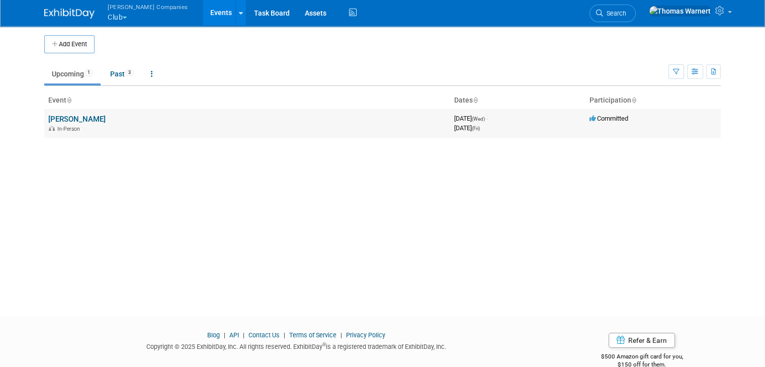
click at [103, 121] on link "[PERSON_NAME]" at bounding box center [76, 119] width 57 height 9
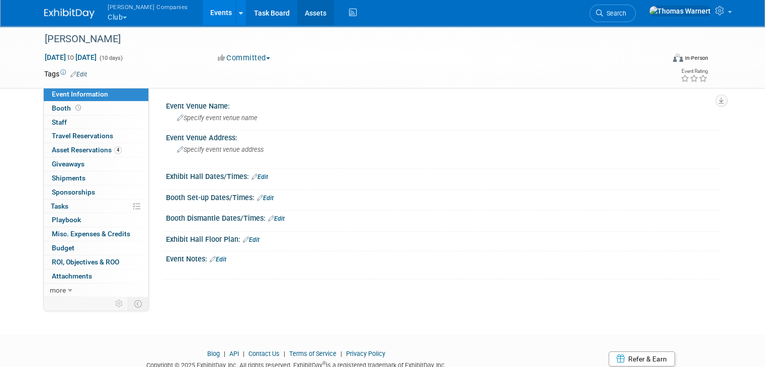
click at [297, 20] on link "Assets" at bounding box center [315, 12] width 37 height 25
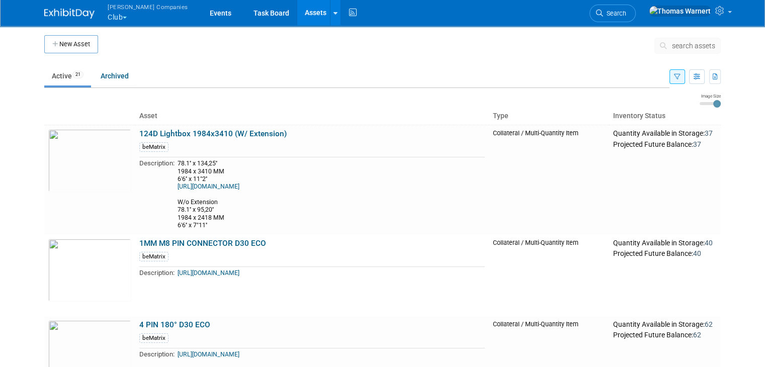
click at [123, 17] on span "button" at bounding box center [125, 18] width 4 height 2
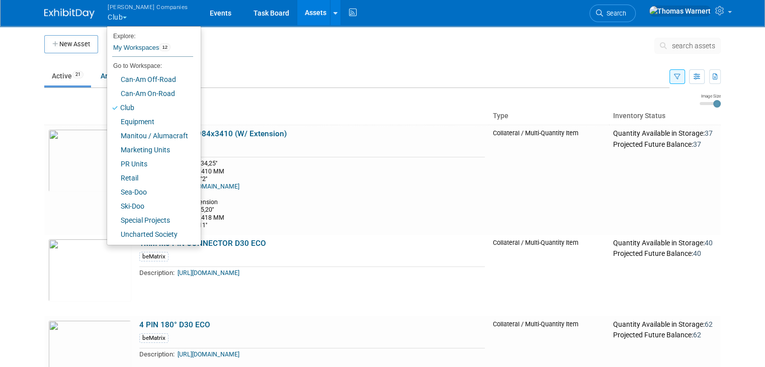
click at [123, 17] on span "button" at bounding box center [125, 18] width 4 height 2
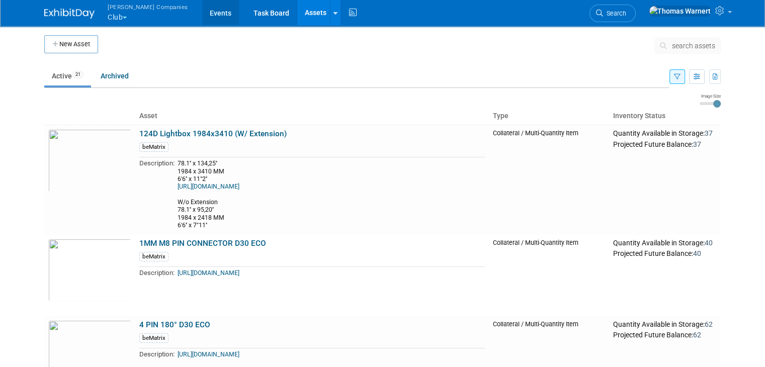
click at [202, 15] on link "Events" at bounding box center [220, 12] width 37 height 25
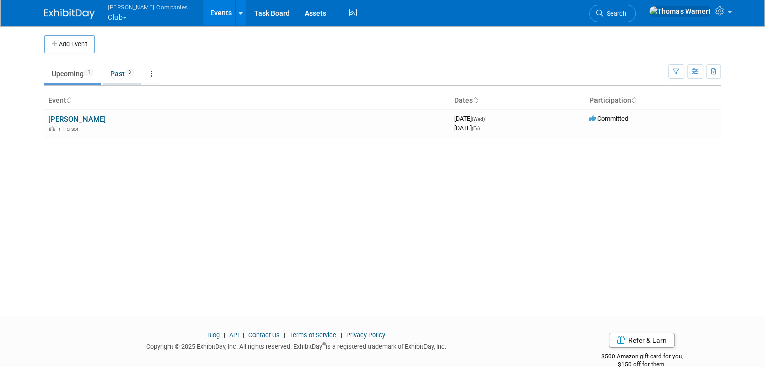
click at [103, 73] on link "Past 3" at bounding box center [122, 73] width 39 height 19
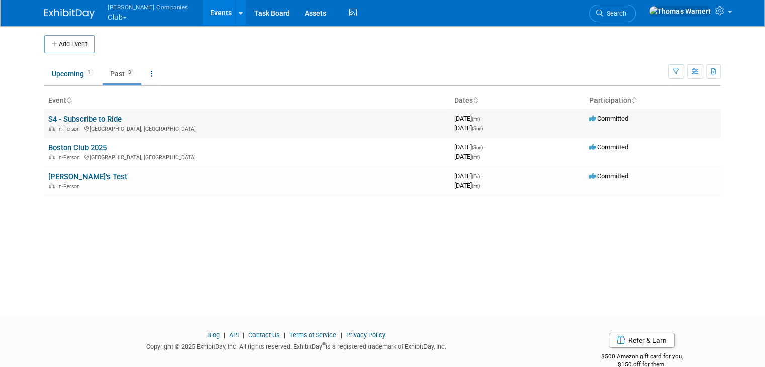
click at [88, 120] on link "S4 - Subscribe to Ride" at bounding box center [84, 119] width 73 height 9
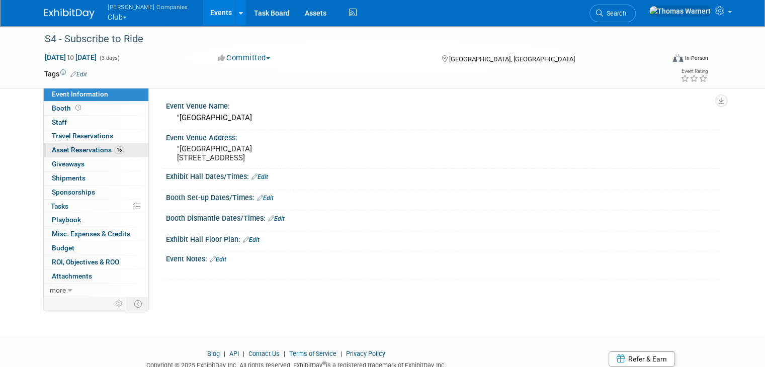
click at [68, 151] on span "Asset Reservations 16" at bounding box center [88, 150] width 72 height 8
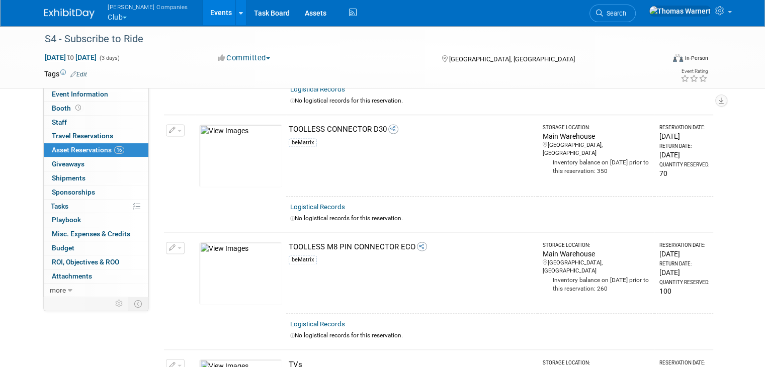
scroll to position [1548, 0]
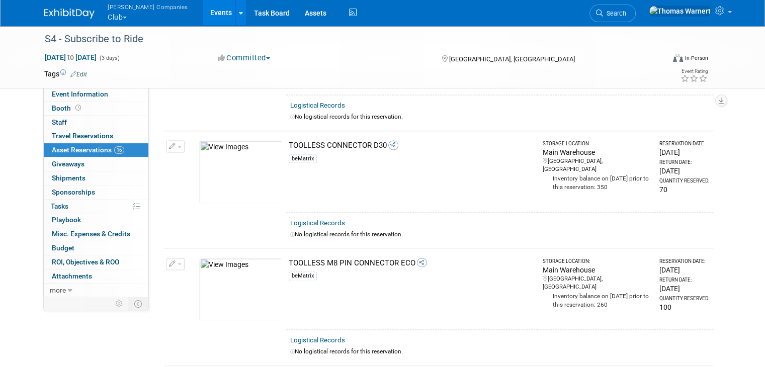
click at [491, 14] on div "[PERSON_NAME] Companies Club Explore: My Workspaces 12 Go to Workspace: Can-Am …" at bounding box center [382, 13] width 676 height 26
